Goal: Task Accomplishment & Management: Complete application form

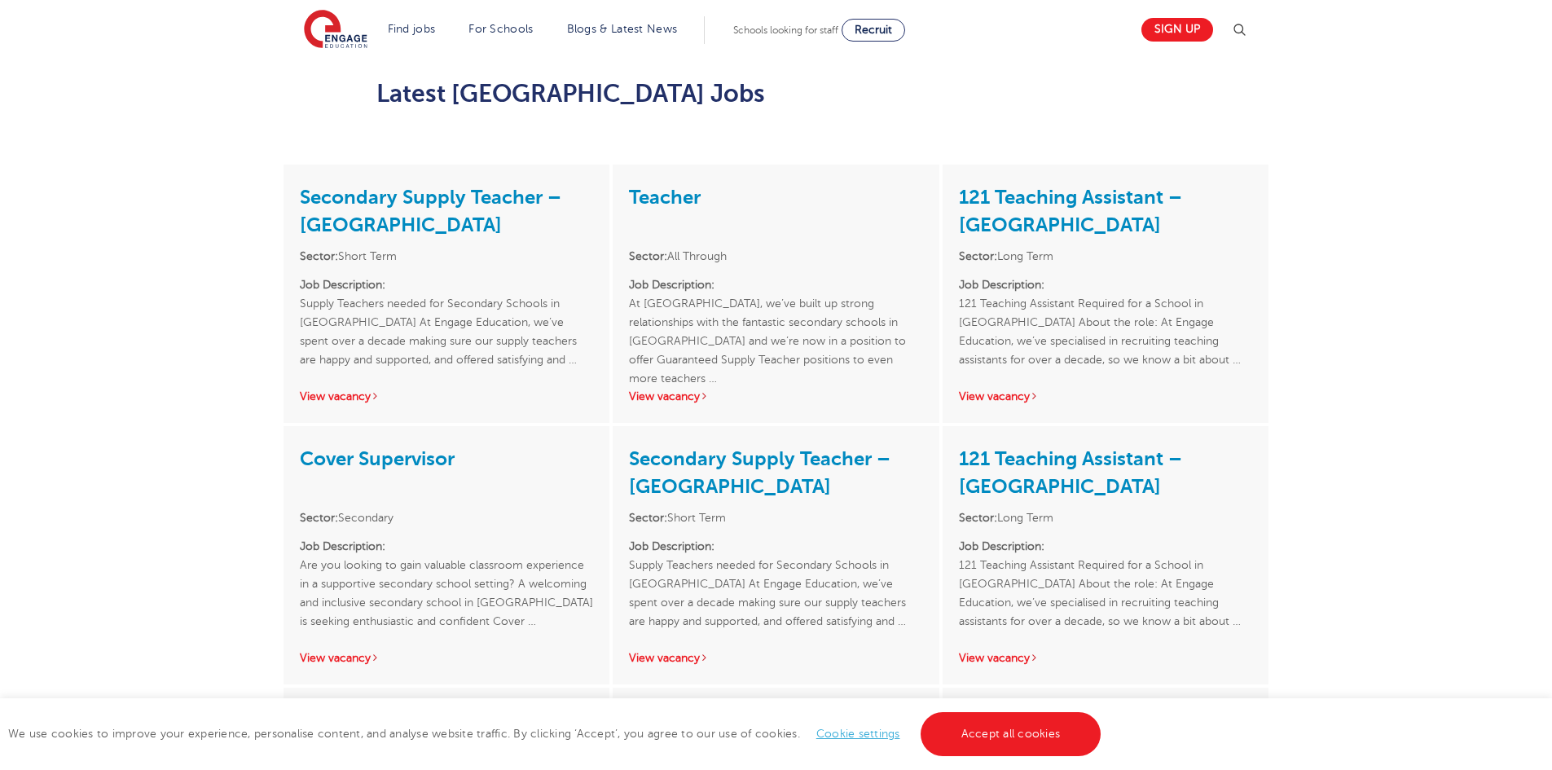
scroll to position [1874, 0]
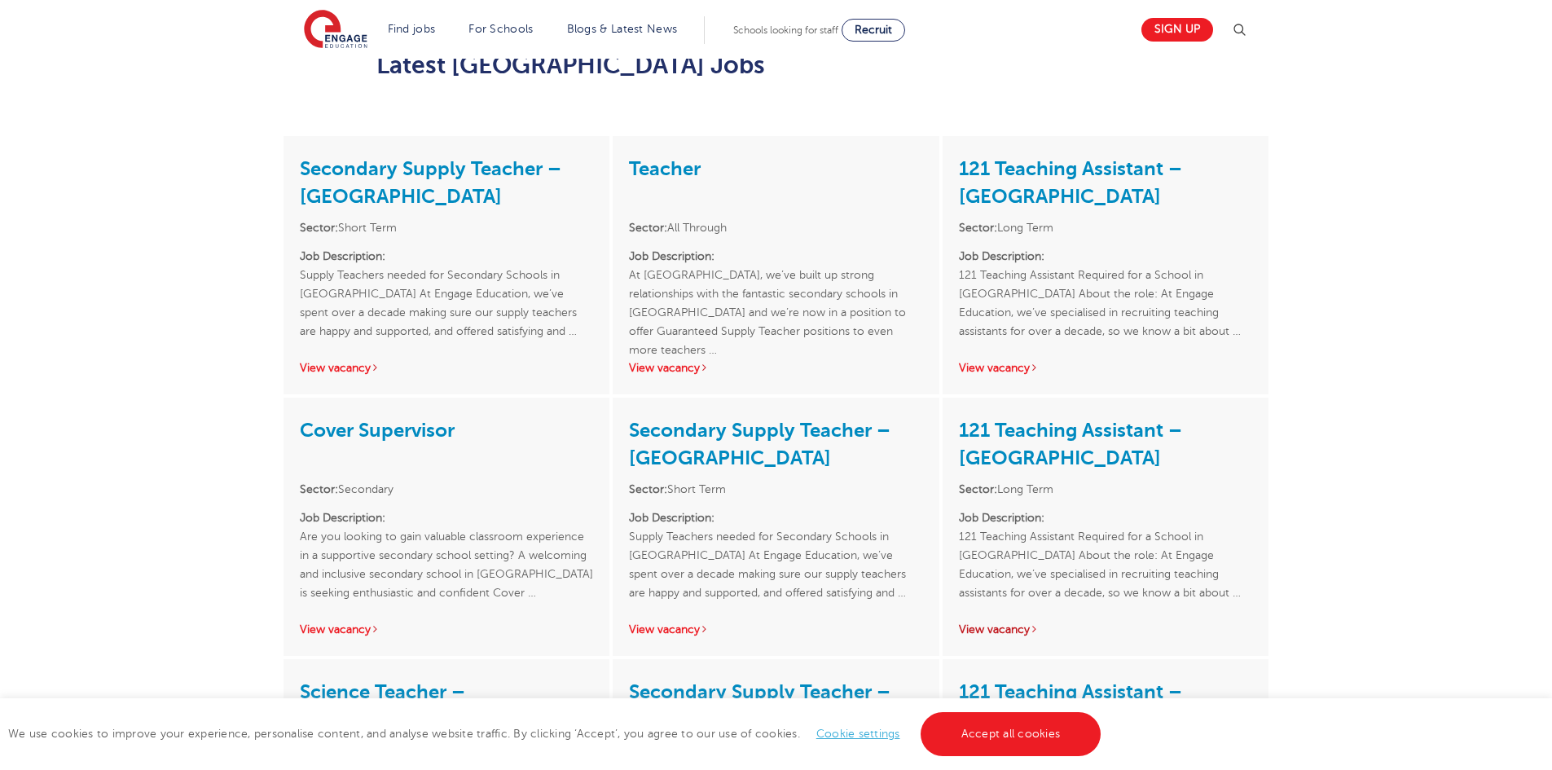
click at [1022, 623] on link "View vacancy" at bounding box center [999, 629] width 80 height 12
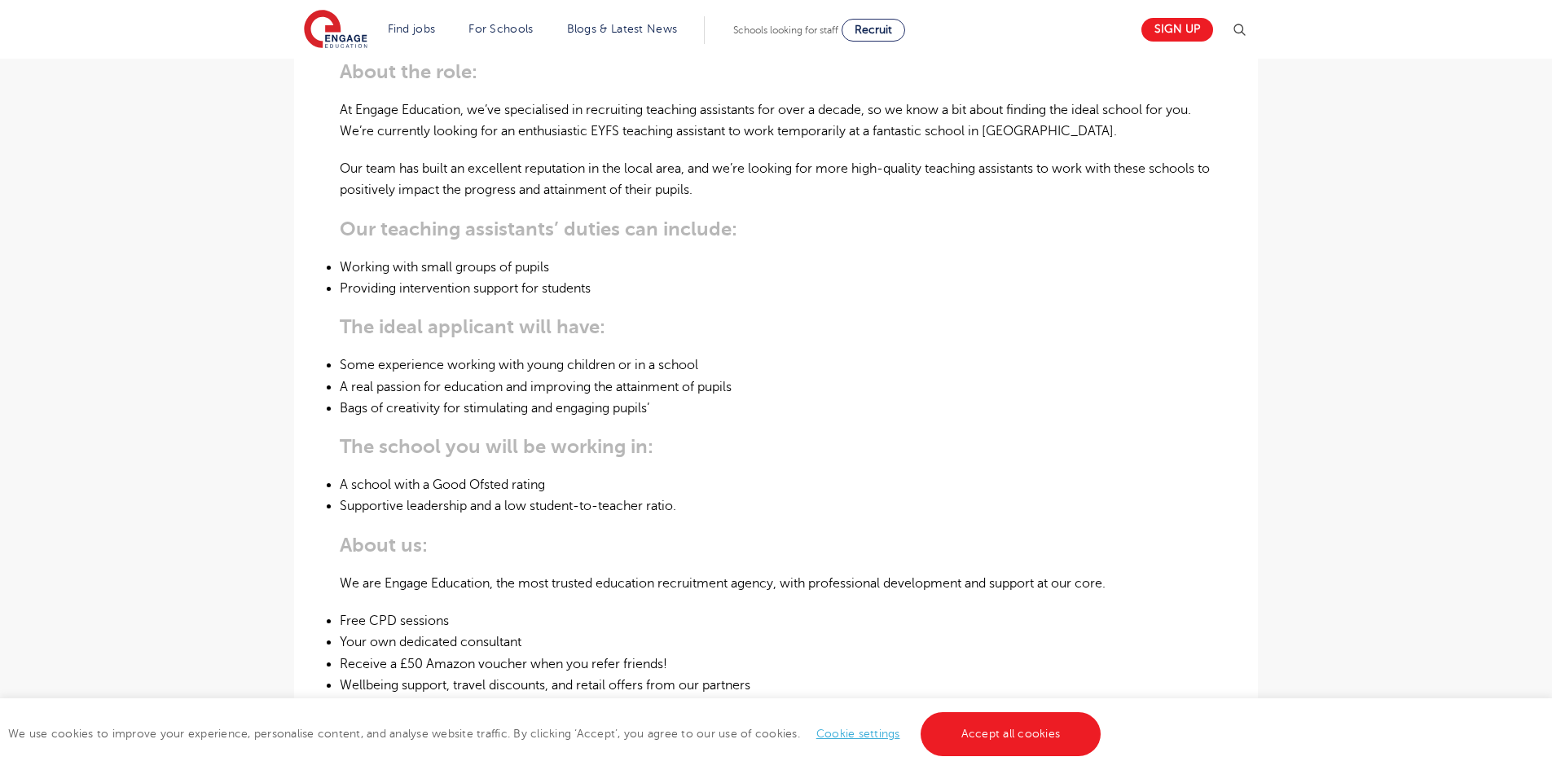
scroll to position [652, 0]
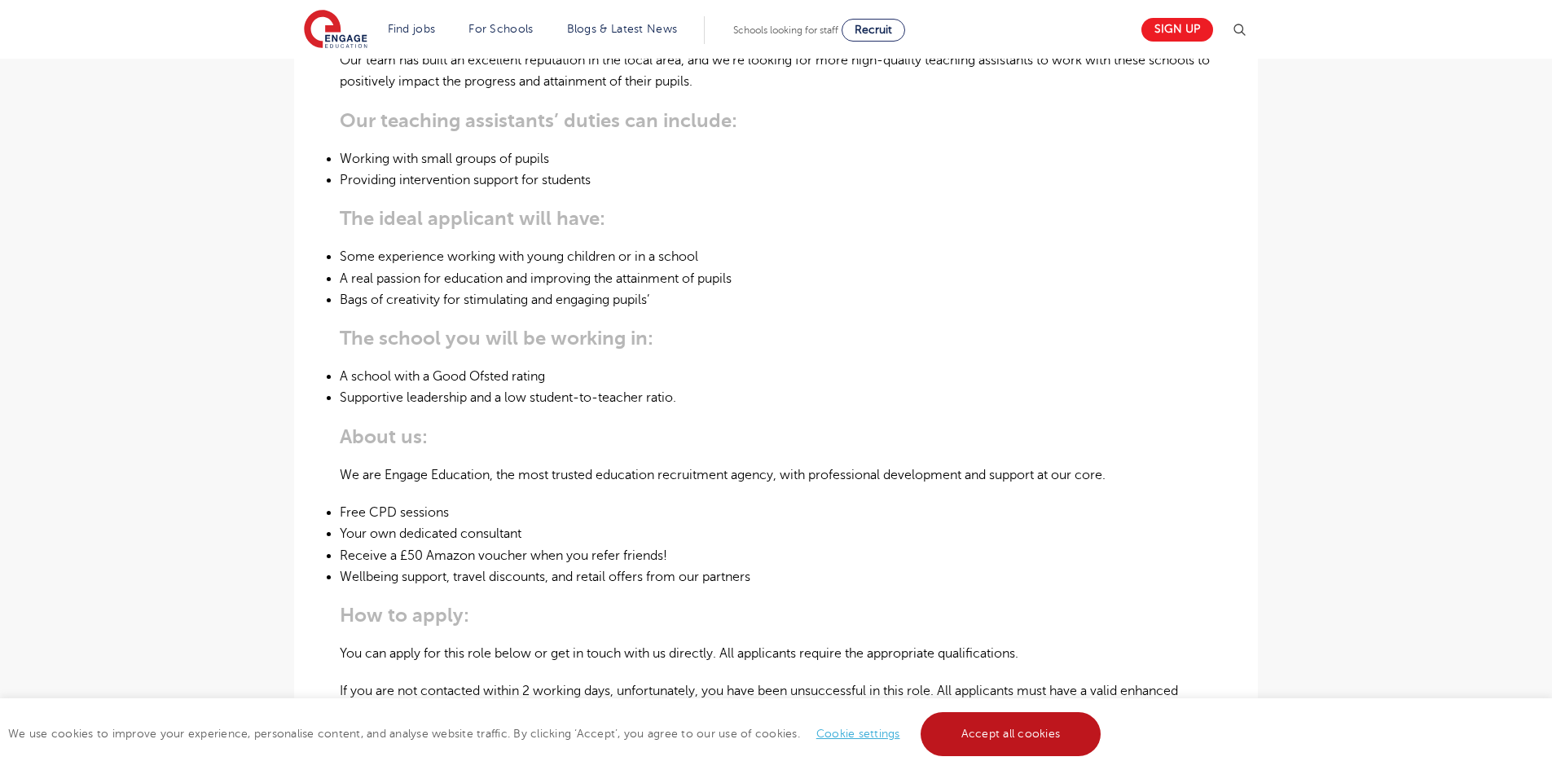
click at [958, 741] on link "Accept all cookies" at bounding box center [1011, 734] width 181 height 44
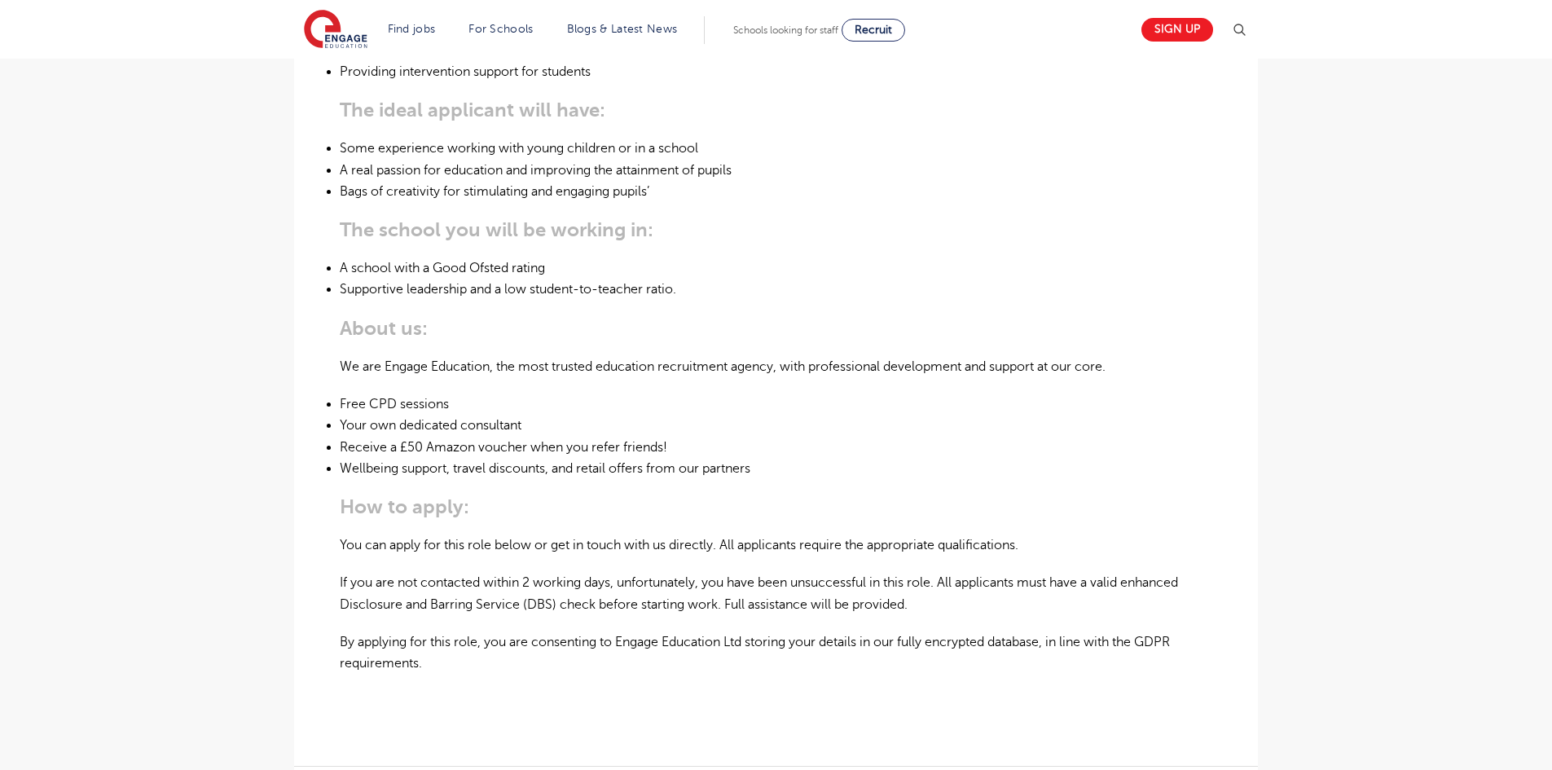
scroll to position [896, 0]
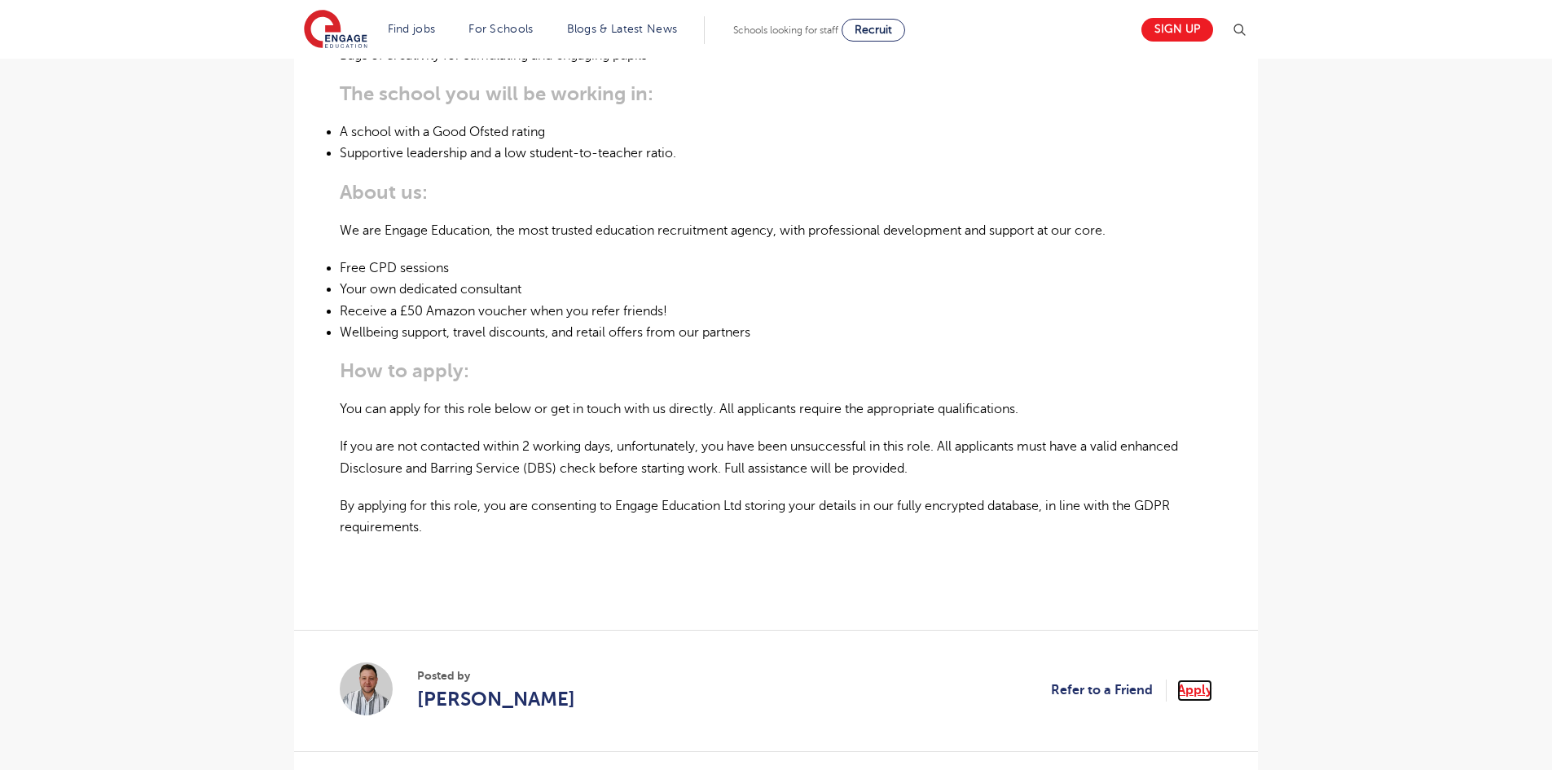
click at [1201, 679] on link "Apply" at bounding box center [1194, 689] width 35 height 21
